Goal: Information Seeking & Learning: Learn about a topic

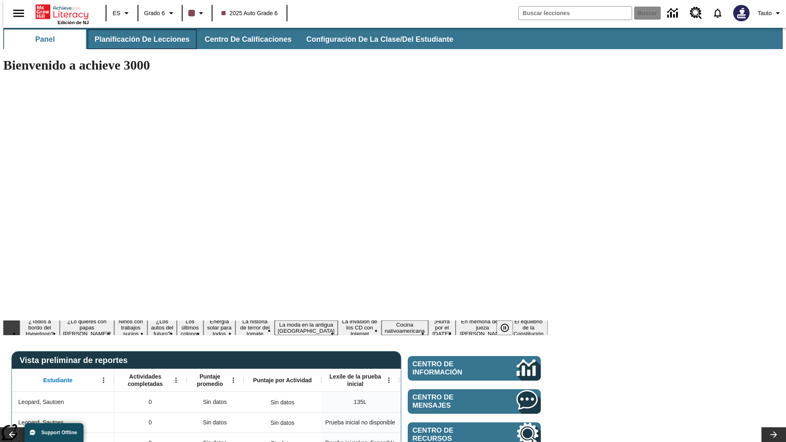
click at [137, 39] on span "Planificación de lecciones" at bounding box center [142, 39] width 95 height 9
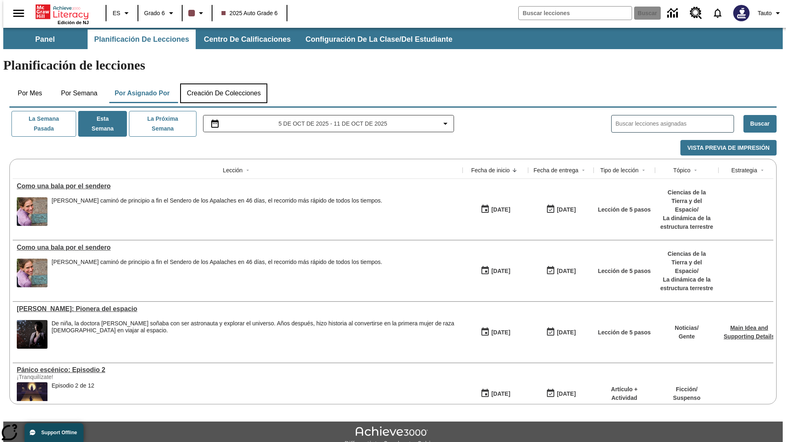
click at [223, 83] on button "Creación de colecciones" at bounding box center [223, 93] width 87 height 20
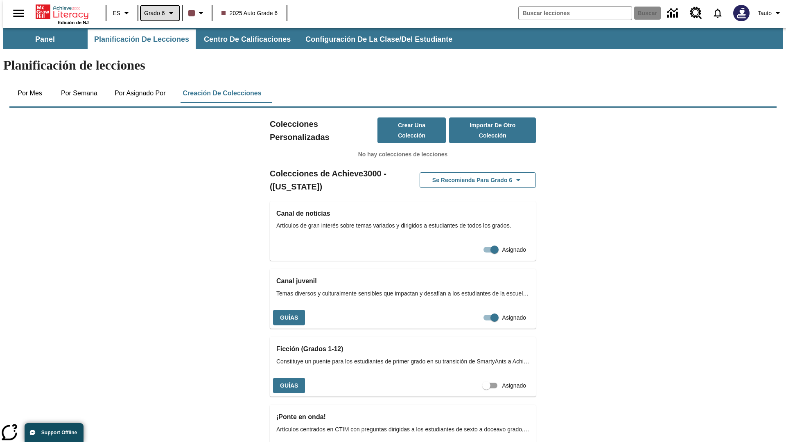
click at [157, 13] on span "Grado 6" at bounding box center [154, 13] width 21 height 9
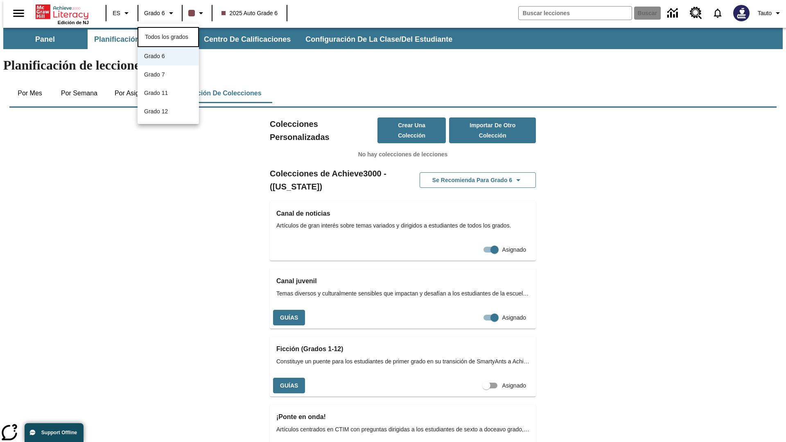
click at [168, 36] on span "Todos los grados" at bounding box center [166, 37] width 43 height 7
